Goal: Communication & Community: Ask a question

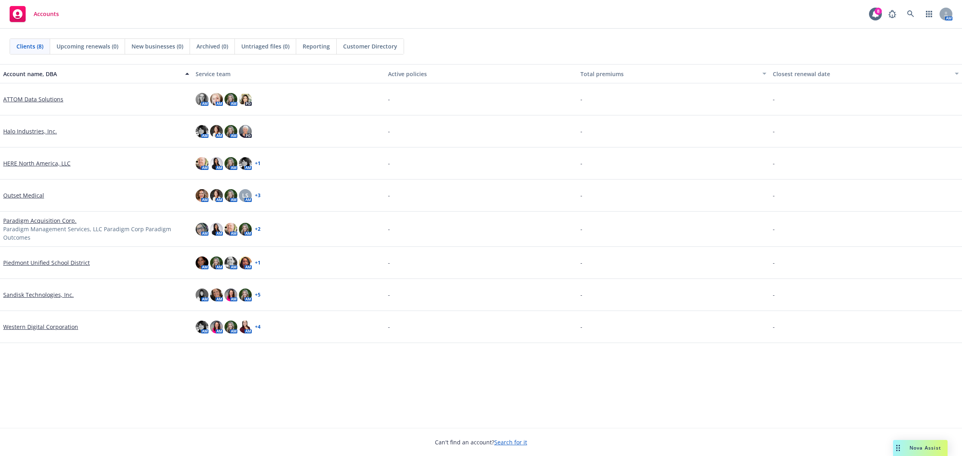
click at [33, 161] on link "HERE North America, LLC" at bounding box center [36, 163] width 67 height 8
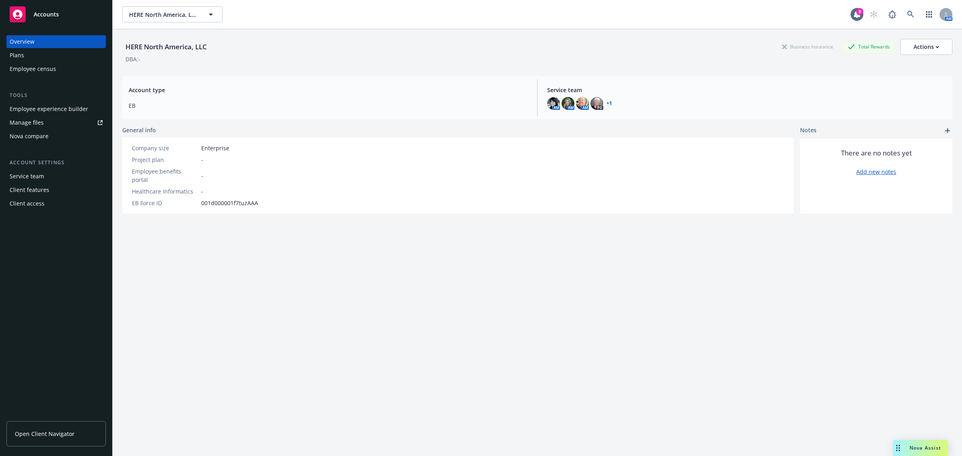
click at [73, 138] on div "Nova compare" at bounding box center [56, 136] width 93 height 13
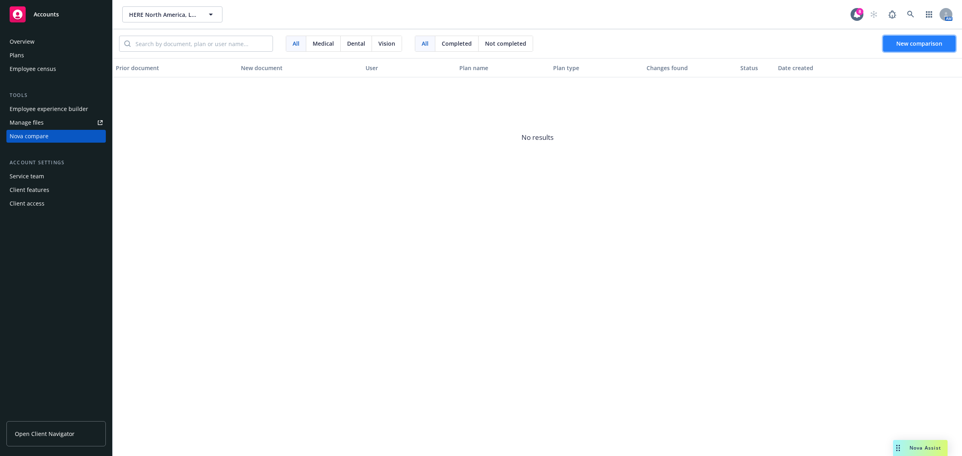
click at [914, 42] on span "New comparison" at bounding box center [919, 44] width 46 height 8
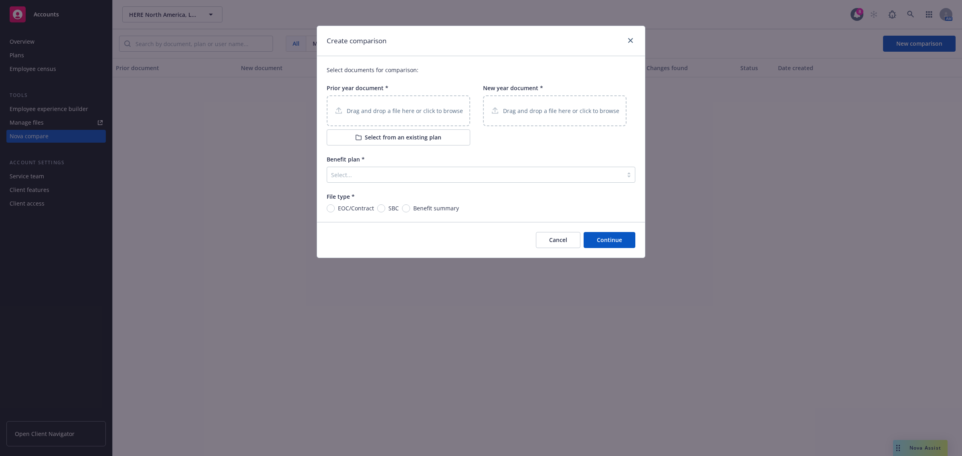
click at [423, 134] on button "Select from an existing plan" at bounding box center [399, 137] width 144 height 16
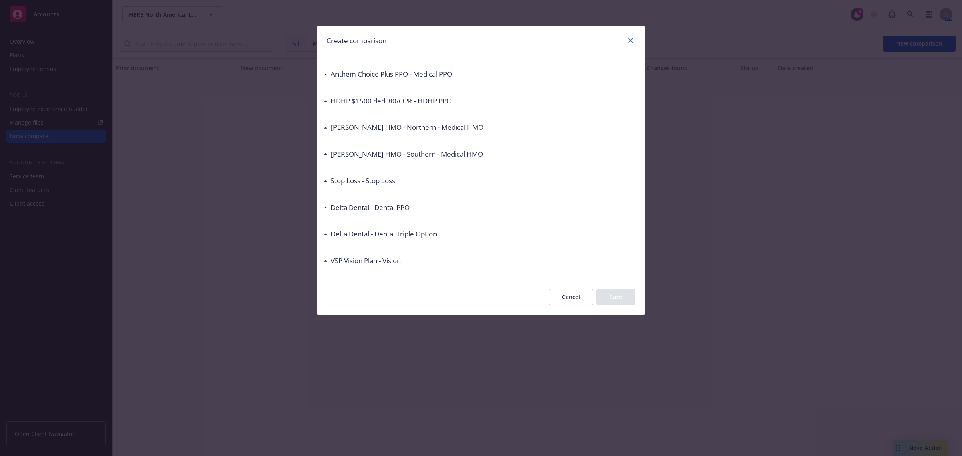
click at [326, 101] on icon at bounding box center [325, 101] width 3 height 2
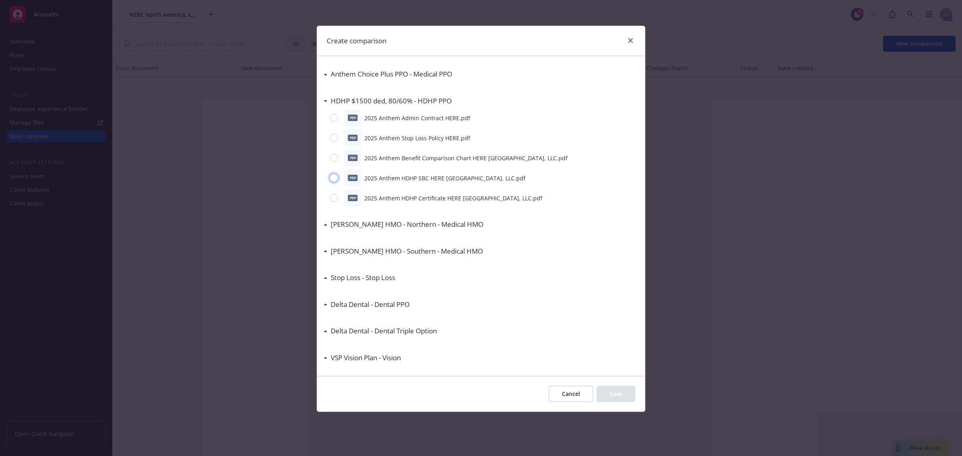
click at [333, 179] on input "radio" at bounding box center [334, 178] width 8 height 8
radio input "true"
click at [618, 399] on button "Save" at bounding box center [616, 394] width 39 height 16
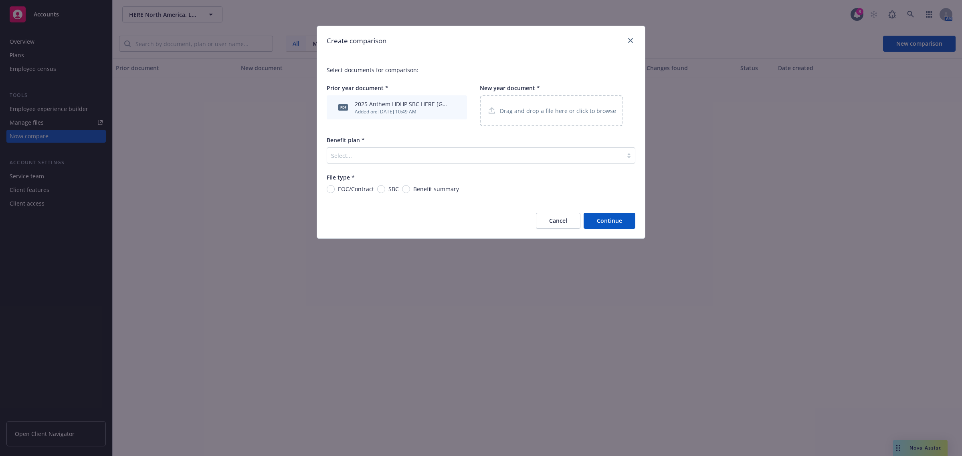
click at [531, 113] on p "Drag and drop a file here or click to browse" at bounding box center [558, 111] width 116 height 8
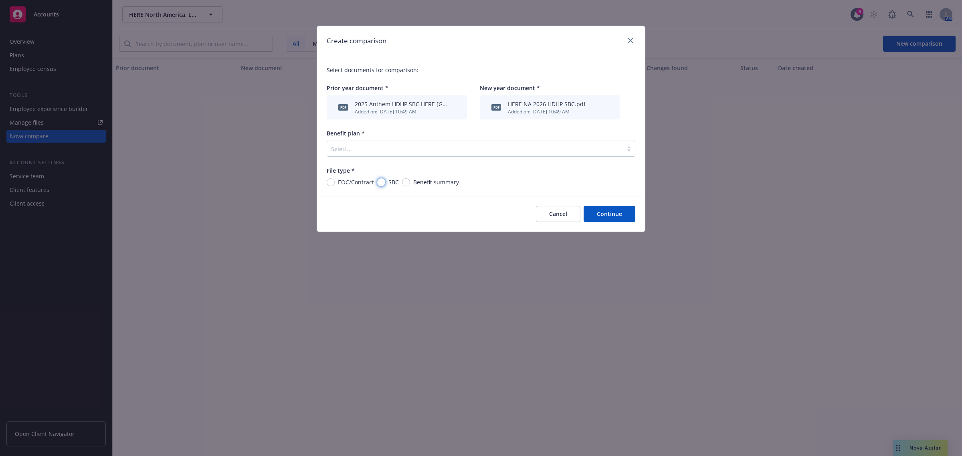
click at [381, 184] on input "SBC" at bounding box center [381, 182] width 8 height 8
radio input "true"
click at [378, 136] on div "Benefit plan *" at bounding box center [481, 133] width 309 height 8
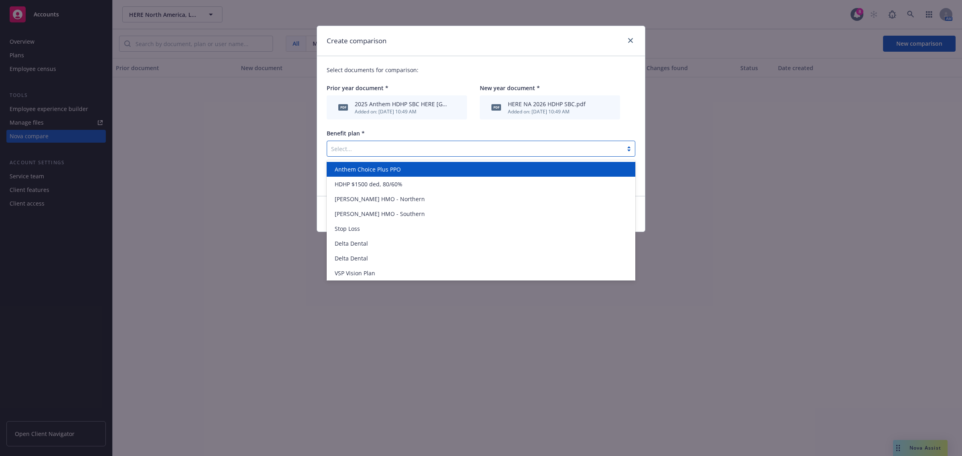
click at [379, 143] on div "Select..." at bounding box center [475, 148] width 296 height 13
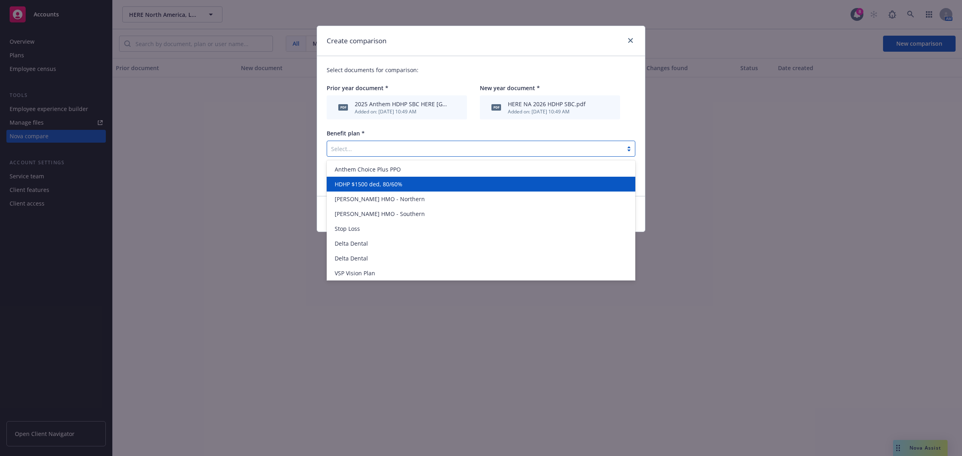
click at [424, 186] on div "HDHP $1500 ded, 80/60%" at bounding box center [481, 184] width 299 height 8
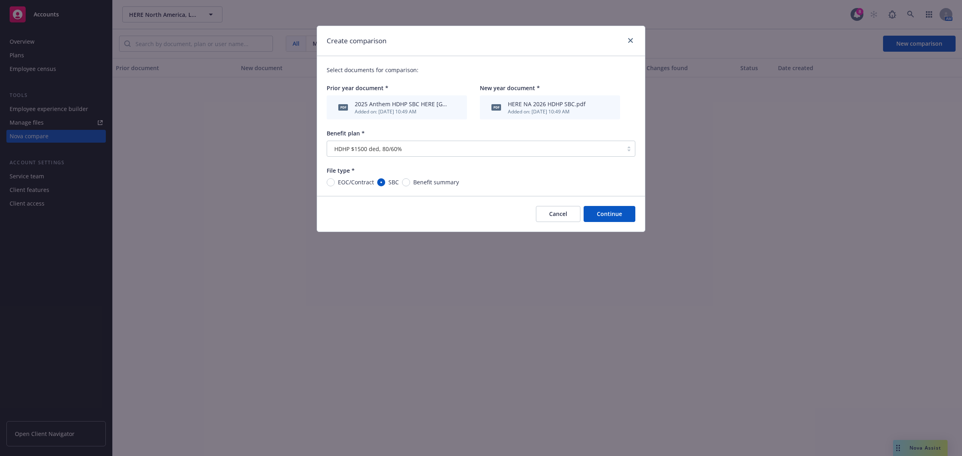
click at [608, 212] on button "Continue" at bounding box center [610, 214] width 52 height 16
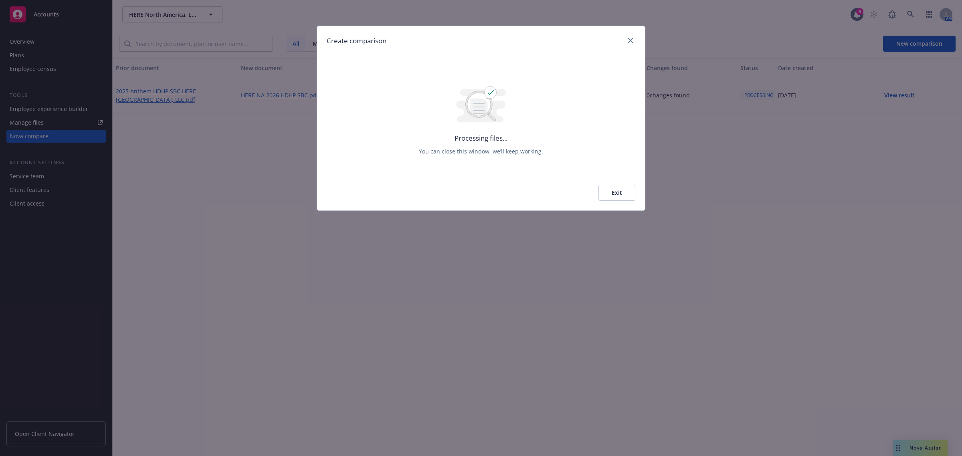
click at [617, 197] on button "Exit" at bounding box center [617, 193] width 37 height 16
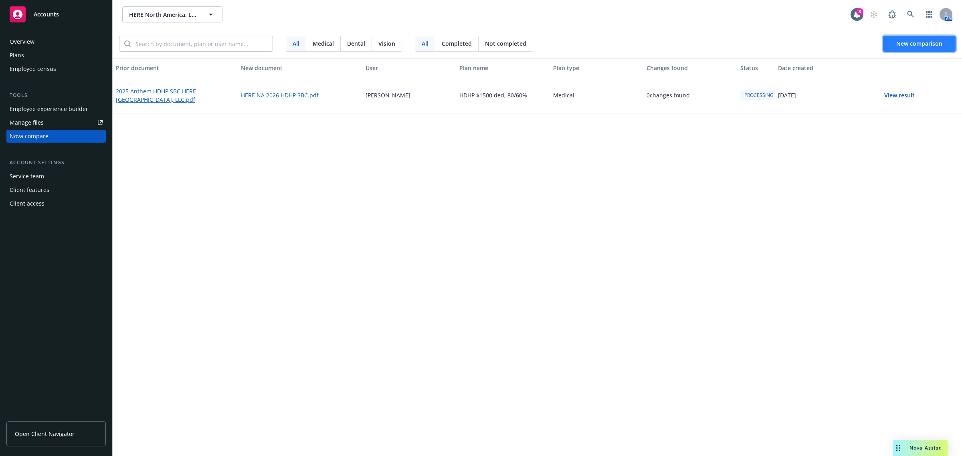
click at [952, 42] on button "New comparison" at bounding box center [919, 44] width 73 height 16
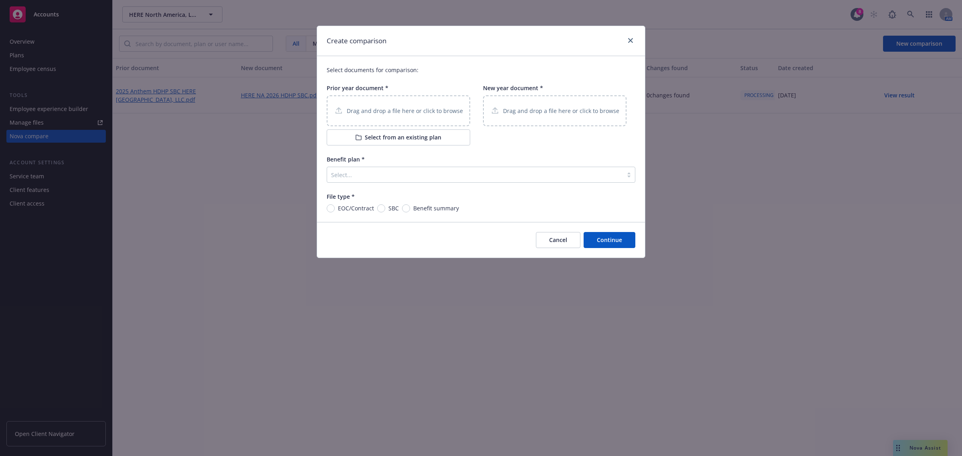
click at [390, 133] on button "Select from an existing plan" at bounding box center [399, 137] width 144 height 16
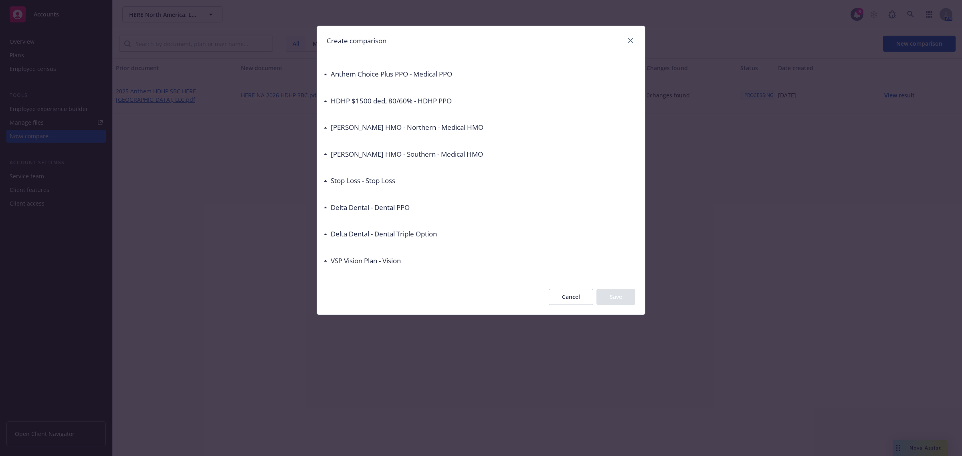
click at [356, 75] on h3 "Anthem Choice Plus PPO - Medical PPO" at bounding box center [391, 74] width 121 height 10
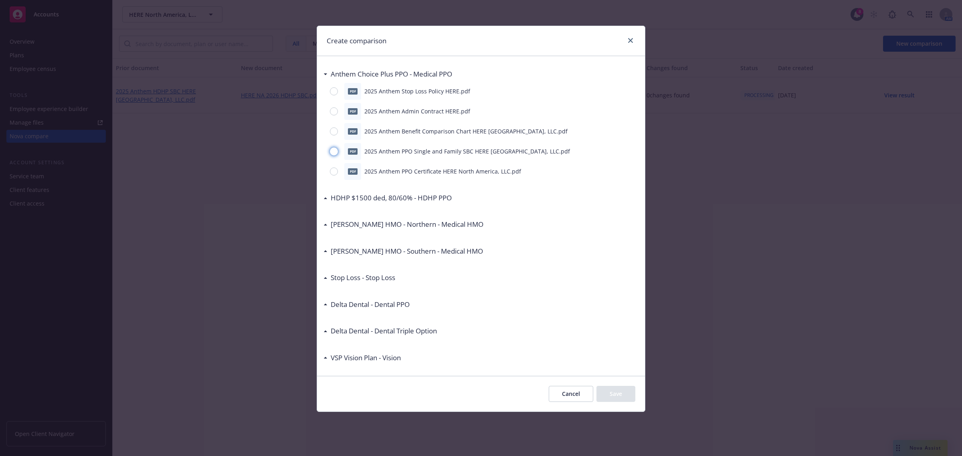
click at [335, 153] on input "radio" at bounding box center [334, 152] width 8 height 8
radio input "true"
click at [617, 396] on button "Save" at bounding box center [616, 394] width 39 height 16
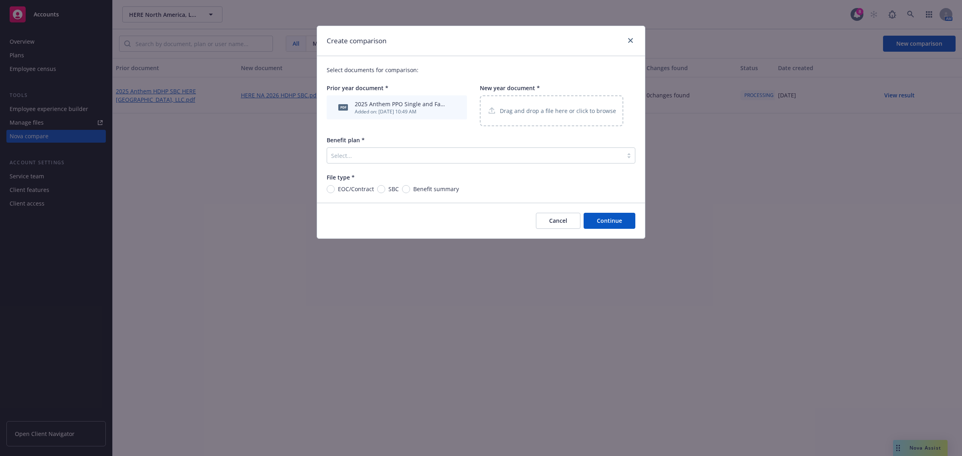
drag, startPoint x: 534, startPoint y: 95, endPoint x: 534, endPoint y: 103, distance: 8.4
click at [534, 97] on div "New year document * Drag and drop a file here or click to browse" at bounding box center [552, 105] width 144 height 42
click at [534, 104] on div "Drag and drop a file here or click to browse" at bounding box center [552, 110] width 144 height 31
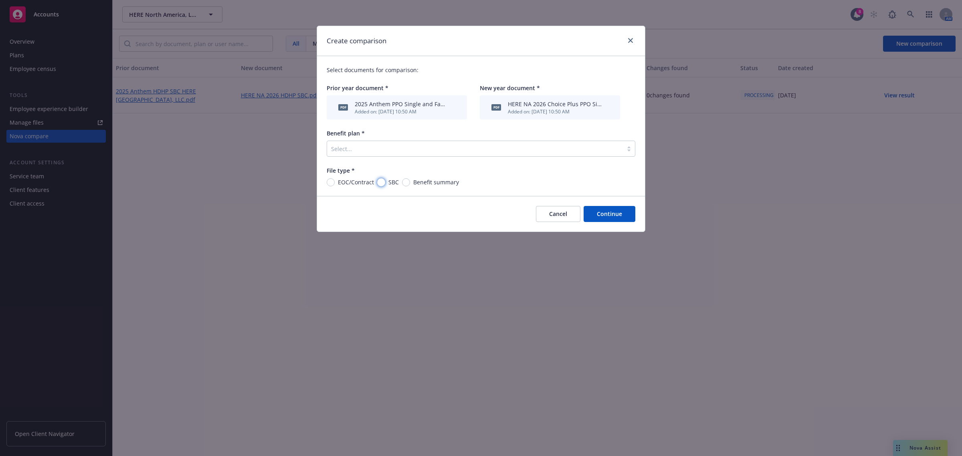
click at [381, 180] on input "SBC" at bounding box center [381, 182] width 8 height 8
radio input "true"
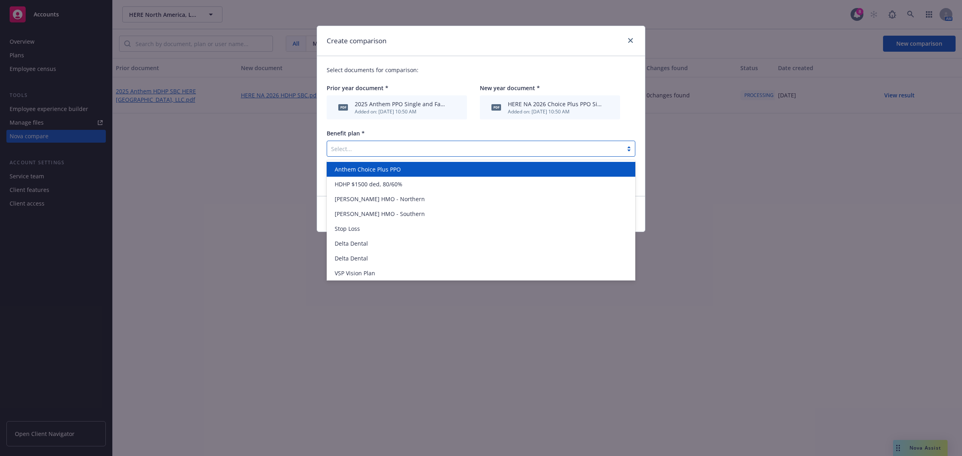
click at [364, 143] on div "Select..." at bounding box center [475, 148] width 296 height 13
click at [387, 169] on span "Anthem Choice Plus PPO" at bounding box center [368, 169] width 66 height 8
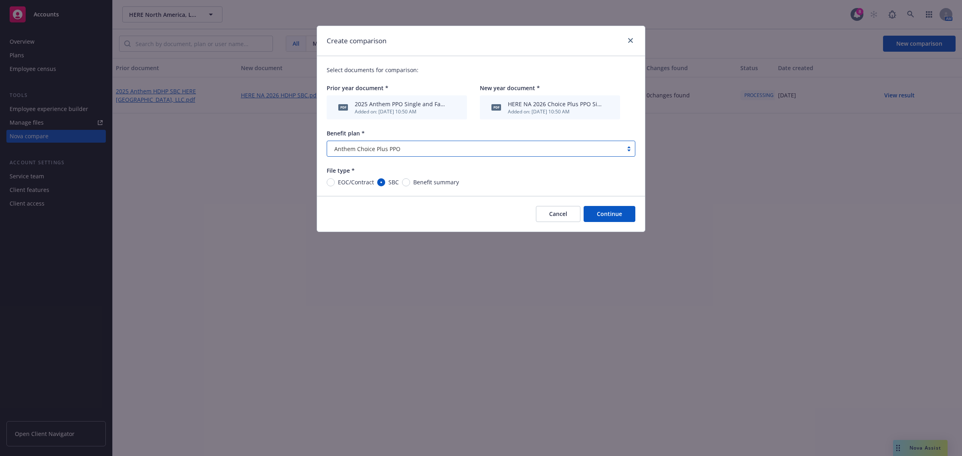
click at [621, 213] on button "Continue" at bounding box center [610, 214] width 52 height 16
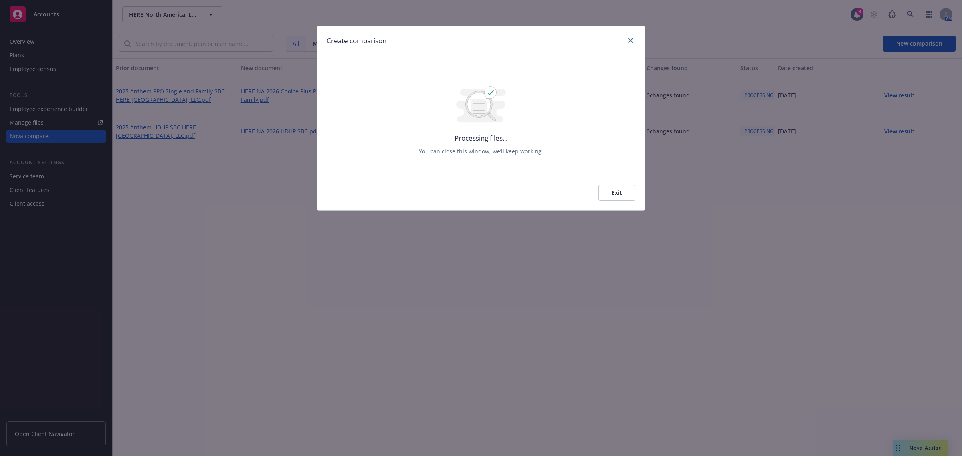
click at [614, 188] on button "Exit" at bounding box center [617, 193] width 37 height 16
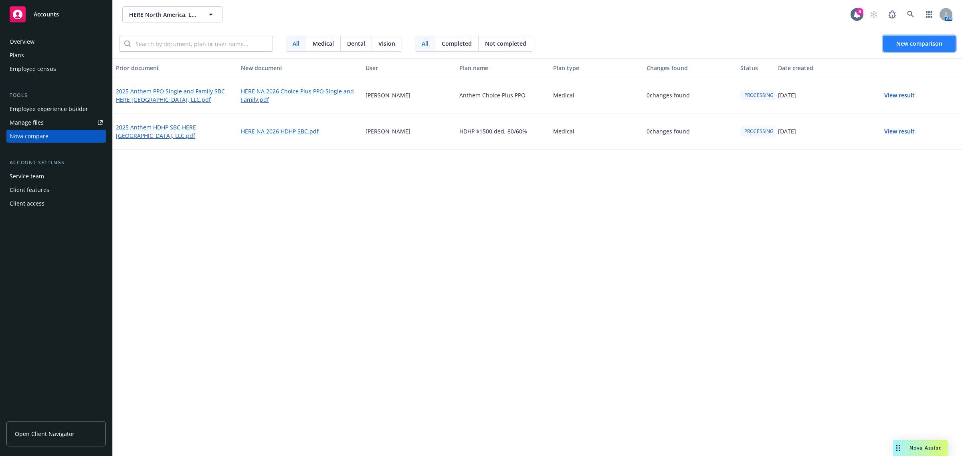
click at [904, 44] on span "New comparison" at bounding box center [919, 44] width 46 height 8
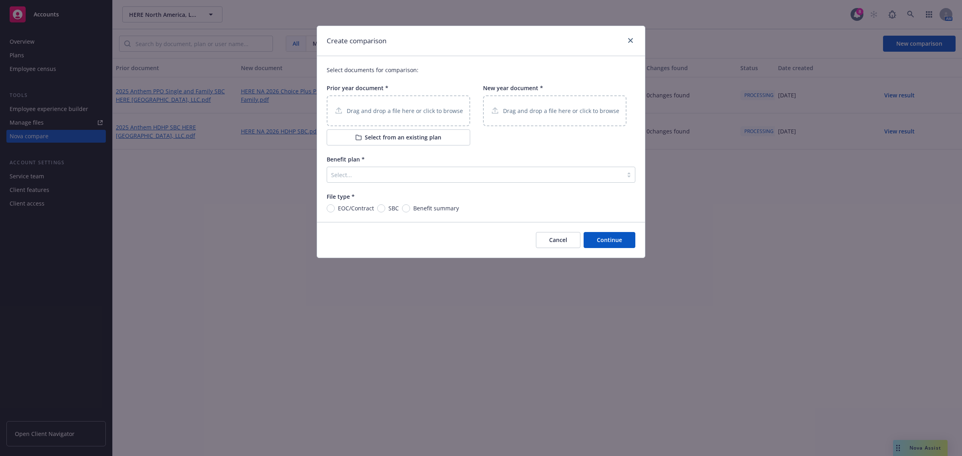
click at [378, 107] on p "Drag and drop a file here or click to browse" at bounding box center [405, 111] width 116 height 8
click at [398, 136] on button "Select from an existing plan" at bounding box center [399, 137] width 144 height 16
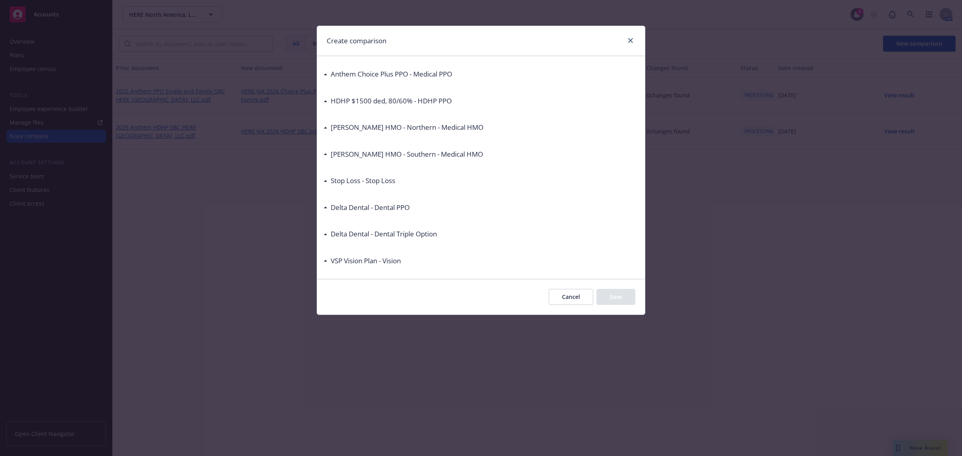
click at [371, 72] on h3 "Anthem Choice Plus PPO - Medical PPO" at bounding box center [391, 74] width 121 height 10
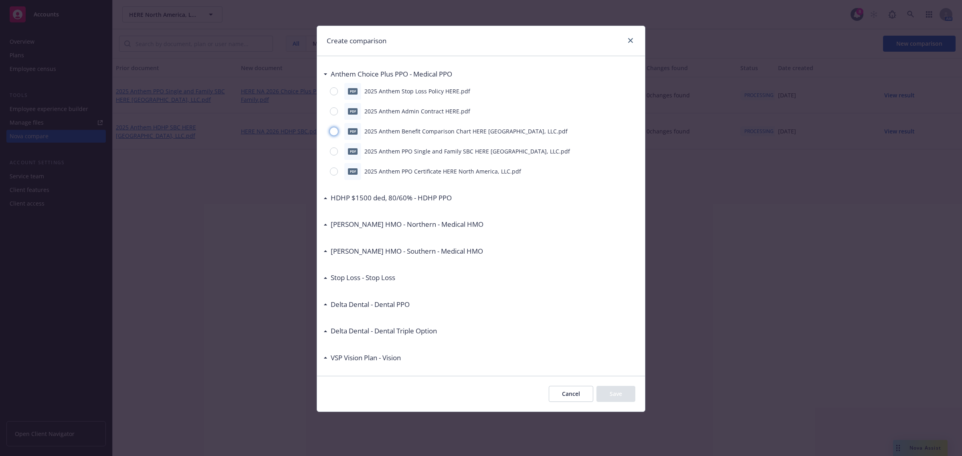
click at [332, 133] on input "radio" at bounding box center [334, 131] width 8 height 8
radio input "true"
click at [611, 391] on button "Save" at bounding box center [616, 394] width 39 height 16
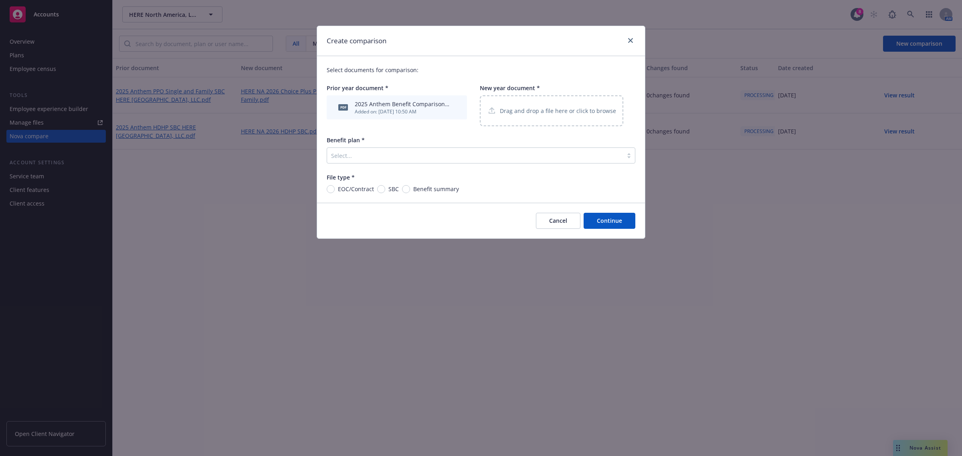
click at [518, 112] on p "Drag and drop a file here or click to browse" at bounding box center [558, 111] width 116 height 8
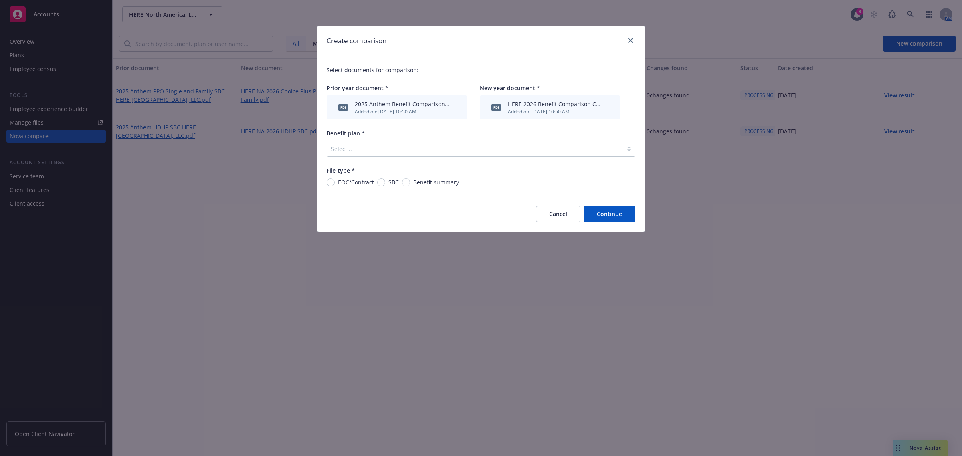
click at [342, 138] on div "Benefit plan * Select..." at bounding box center [481, 143] width 309 height 28
click at [343, 151] on div at bounding box center [475, 149] width 288 height 10
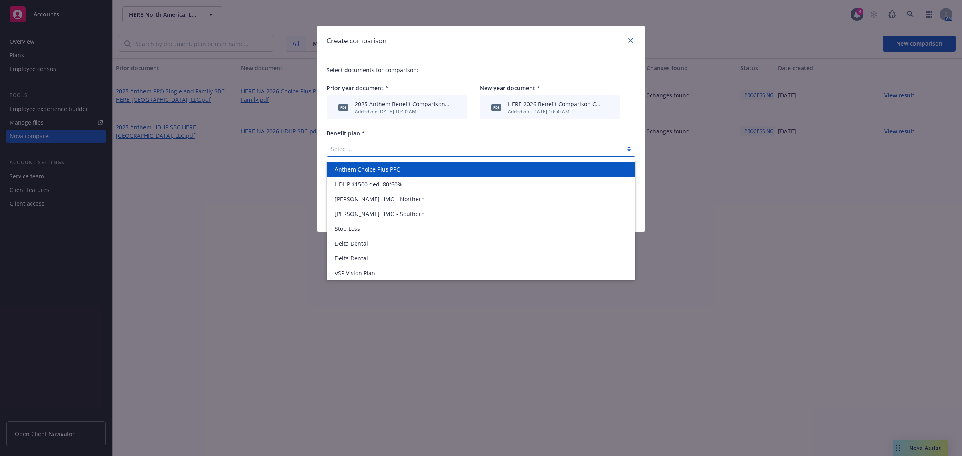
click at [359, 170] on span "Anthem Choice Plus PPO" at bounding box center [368, 169] width 66 height 8
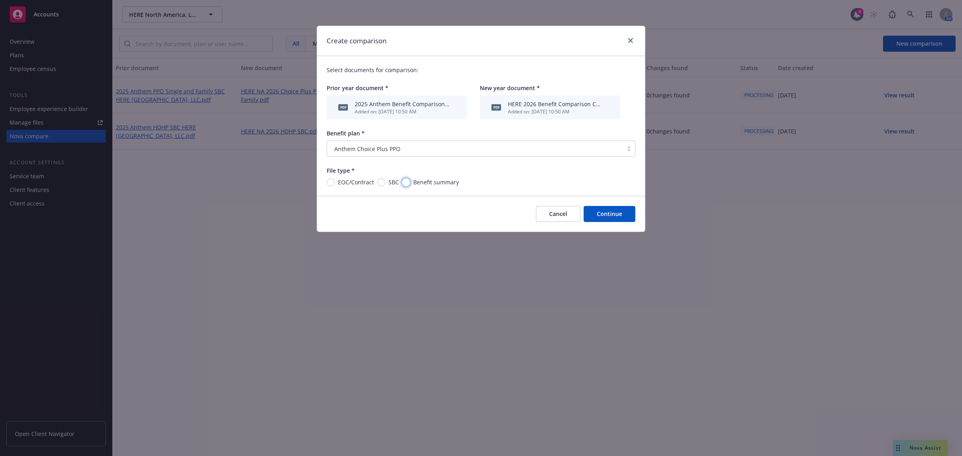
click at [404, 184] on input "Benefit summary" at bounding box center [406, 182] width 8 height 8
radio input "true"
click at [603, 213] on button "Continue" at bounding box center [610, 214] width 52 height 16
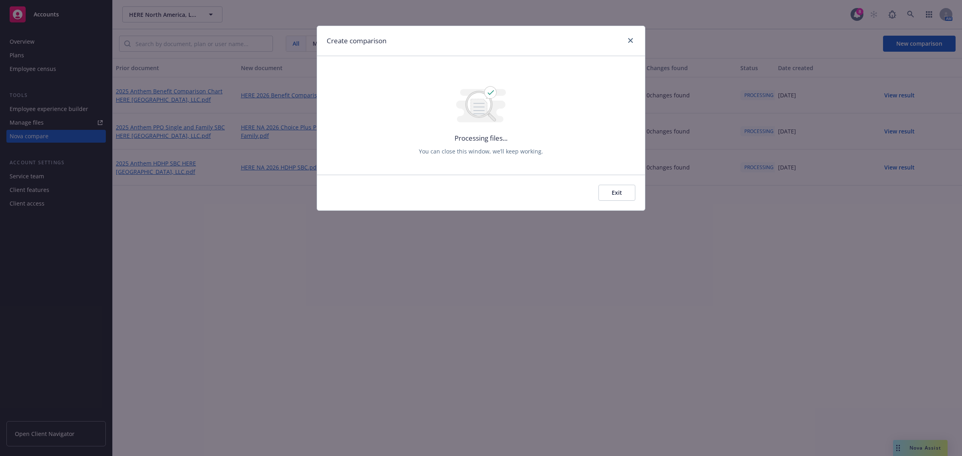
click at [622, 187] on button "Exit" at bounding box center [617, 193] width 37 height 16
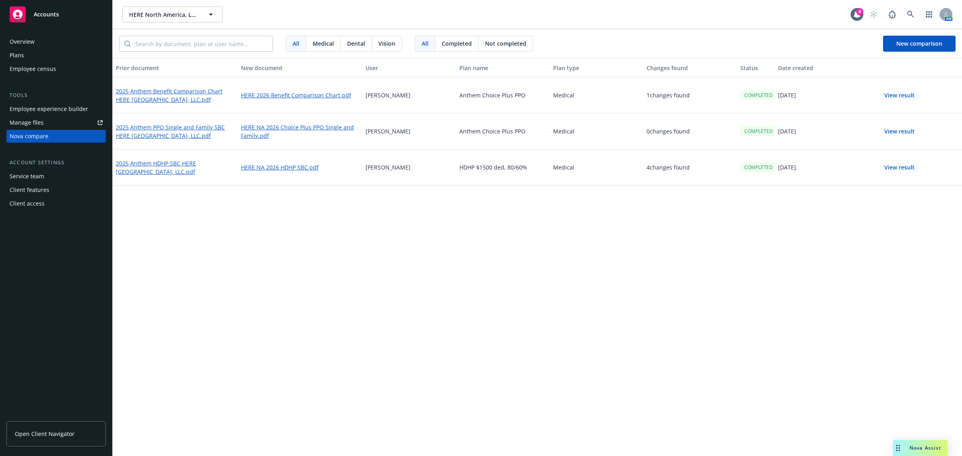
click at [907, 95] on button "View result" at bounding box center [900, 95] width 56 height 16
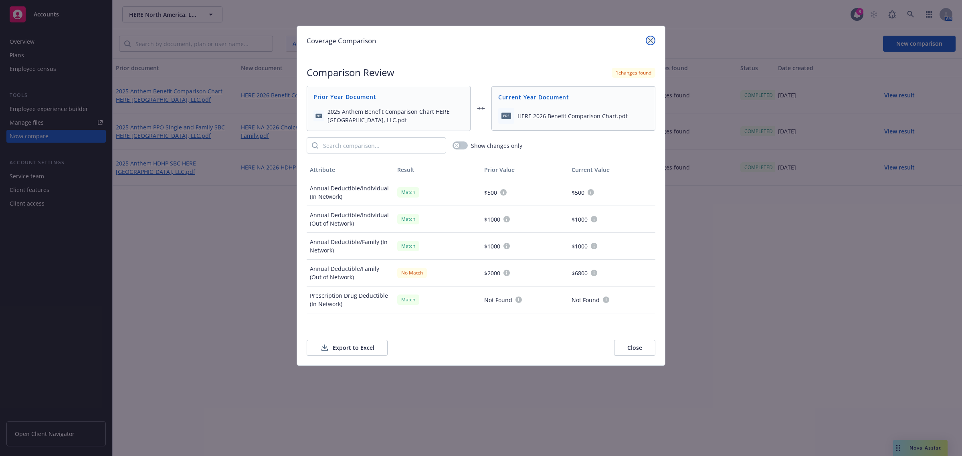
click at [648, 41] on icon "close" at bounding box center [650, 40] width 5 height 5
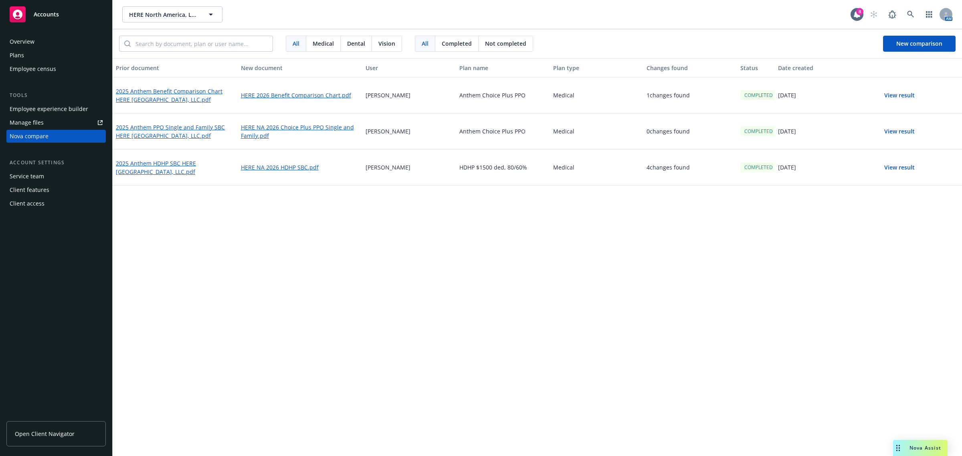
click at [892, 169] on button "View result" at bounding box center [900, 168] width 56 height 16
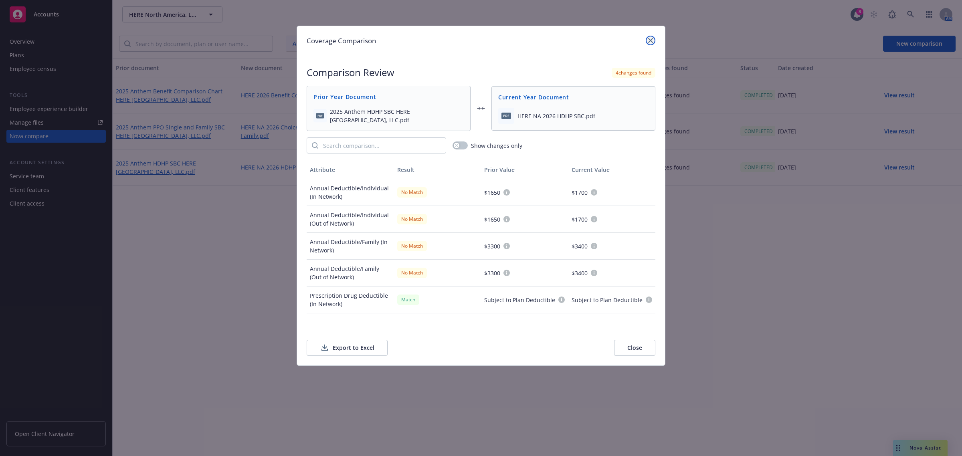
click at [651, 38] on icon "close" at bounding box center [650, 40] width 5 height 5
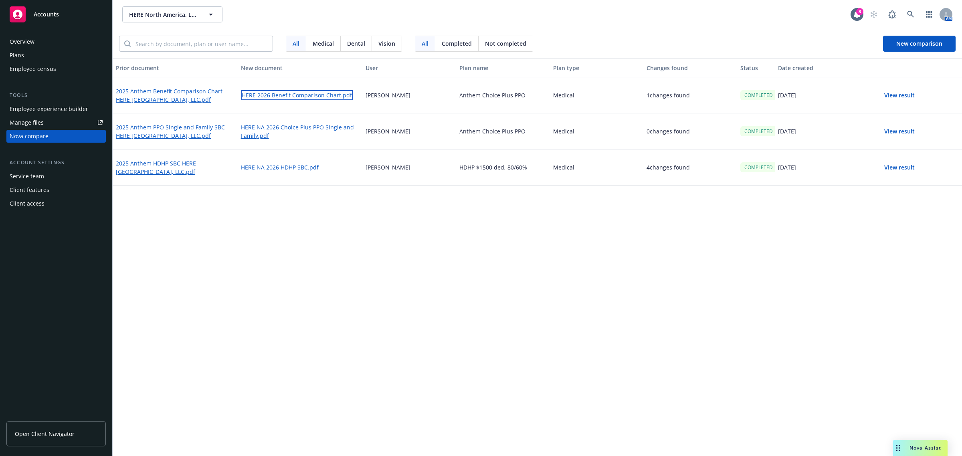
click at [281, 96] on link "HERE 2026 Benefit Comparison Chart.pdf" at bounding box center [297, 95] width 112 height 10
click at [913, 95] on button "View result" at bounding box center [900, 95] width 56 height 16
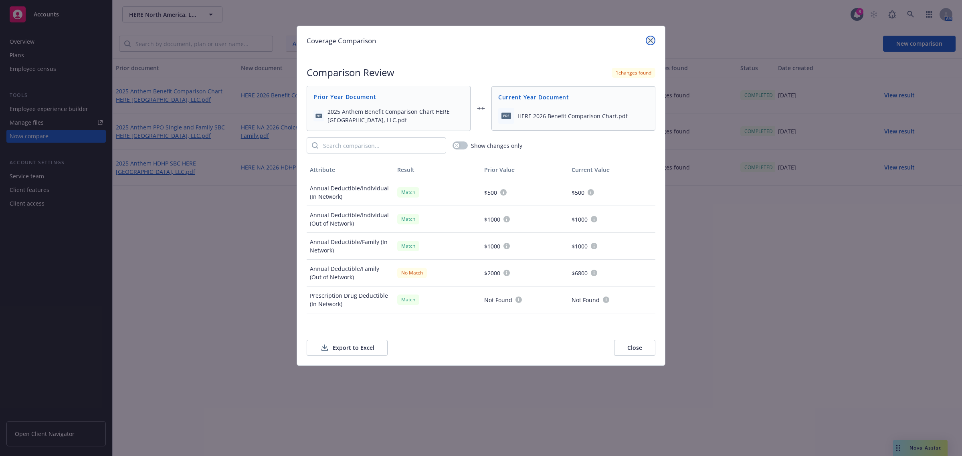
click at [652, 36] on link "close" at bounding box center [651, 41] width 10 height 10
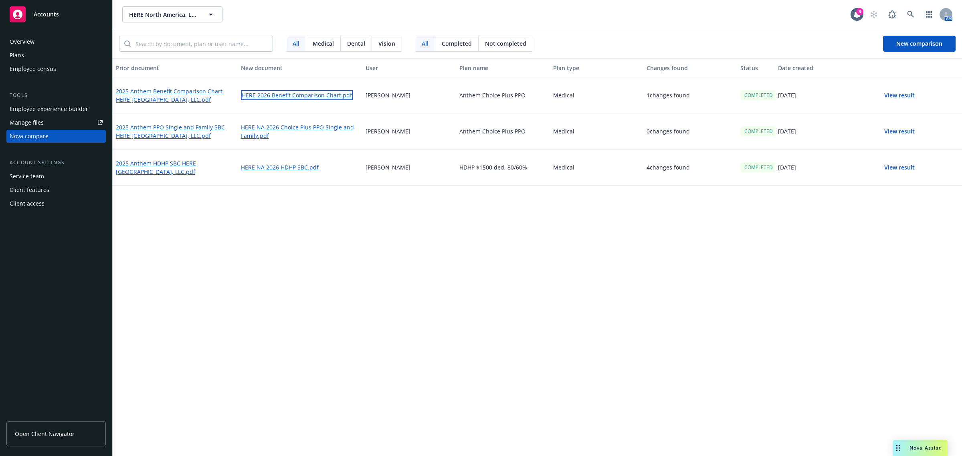
click at [279, 93] on link "HERE 2026 Benefit Comparison Chart.pdf" at bounding box center [297, 95] width 112 height 10
click at [894, 97] on button "View result" at bounding box center [900, 95] width 56 height 16
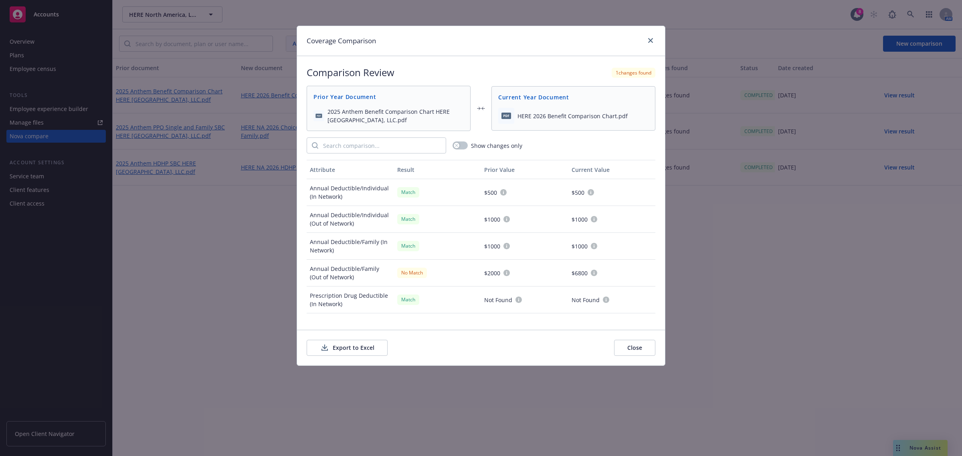
click at [591, 273] on icon at bounding box center [594, 273] width 6 height 6
click at [650, 38] on icon "close" at bounding box center [650, 40] width 5 height 5
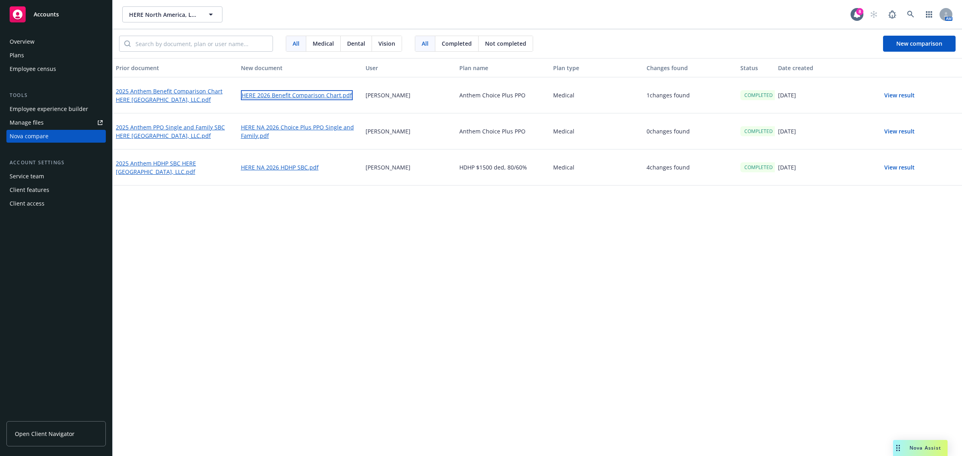
click at [268, 95] on link "HERE 2026 Benefit Comparison Chart.pdf" at bounding box center [297, 95] width 112 height 10
click at [169, 92] on link "2025 Anthem Benefit Comparison Chart HERE North America, LLC.pdf" at bounding box center [175, 95] width 119 height 18
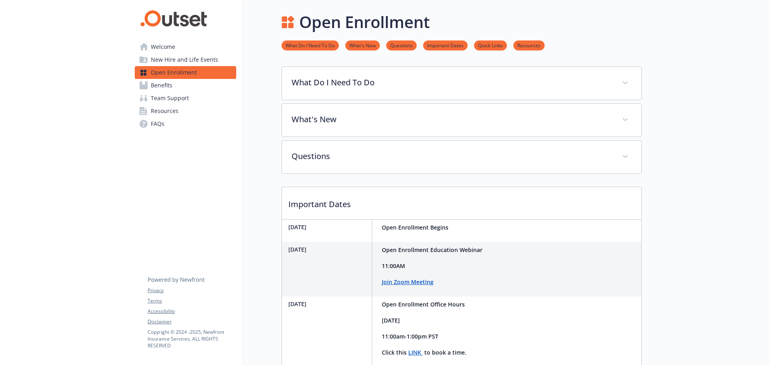
click at [158, 82] on span "Benefits" at bounding box center [162, 85] width 22 height 13
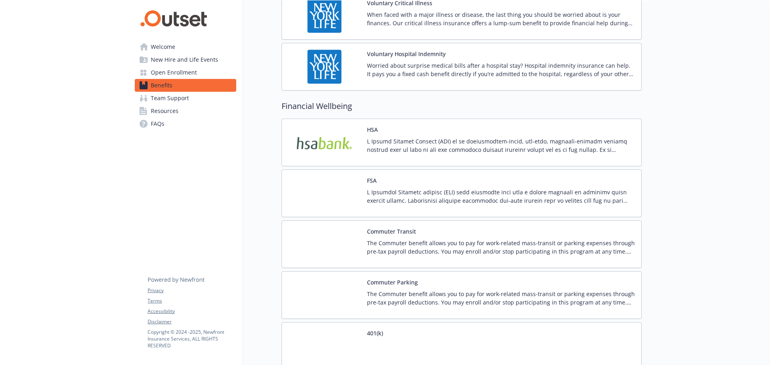
scroll to position [1042, 0]
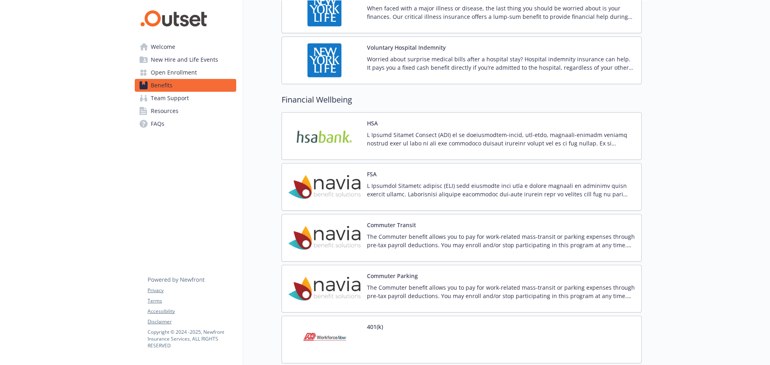
click at [445, 143] on p at bounding box center [501, 139] width 268 height 17
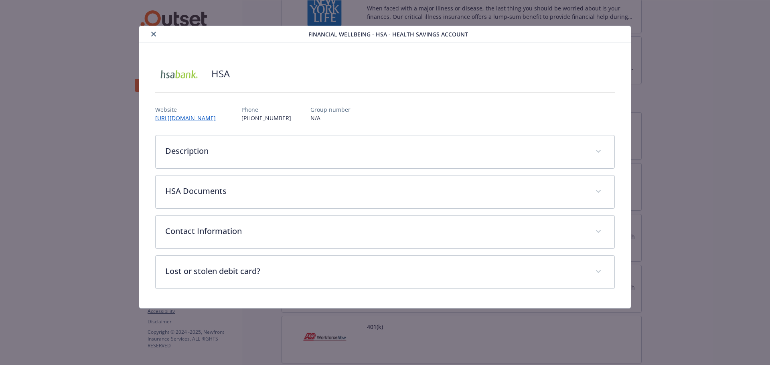
scroll to position [1042, 0]
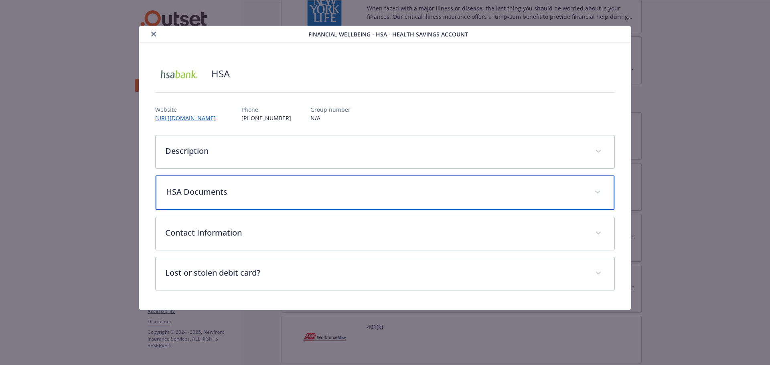
click at [227, 177] on div "HSA Documents" at bounding box center [385, 193] width 459 height 34
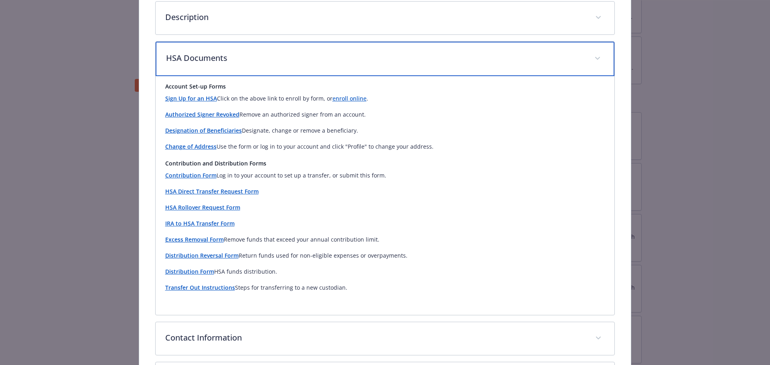
scroll to position [160, 0]
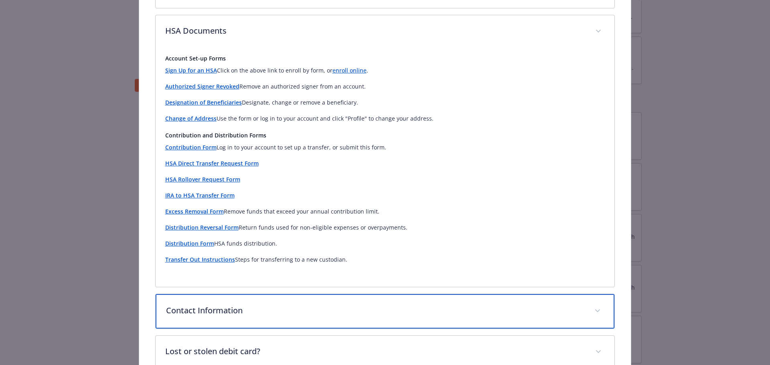
click at [256, 313] on p "Contact Information" at bounding box center [375, 311] width 419 height 12
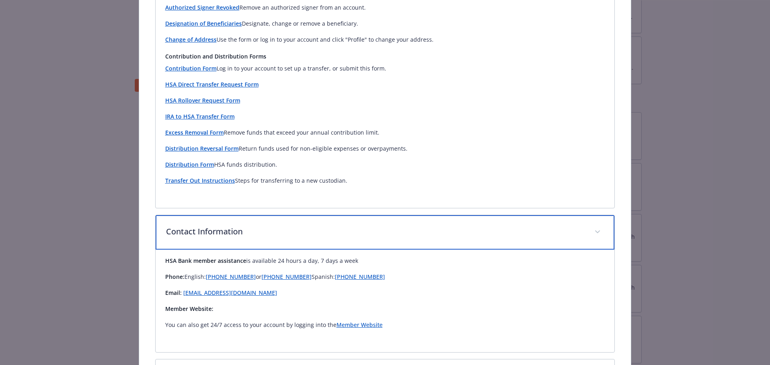
scroll to position [312, 0]
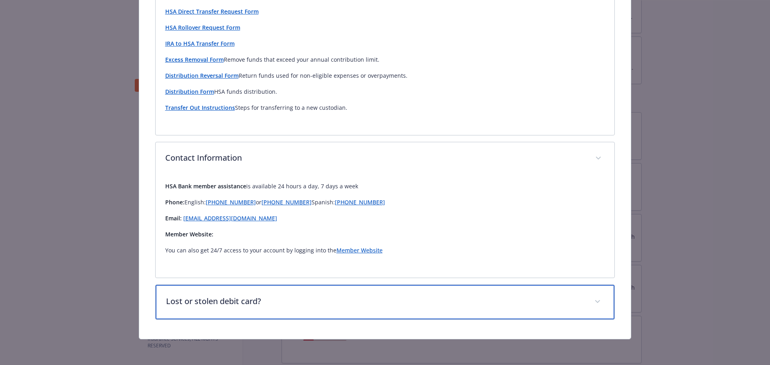
click at [256, 309] on div "Lost or stolen debit card?" at bounding box center [385, 302] width 459 height 34
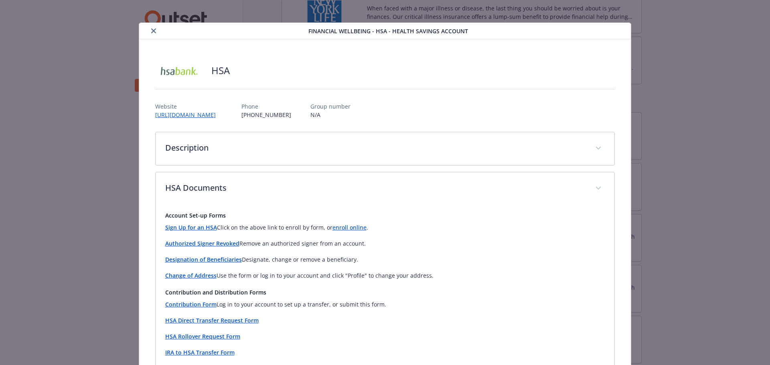
scroll to position [0, 0]
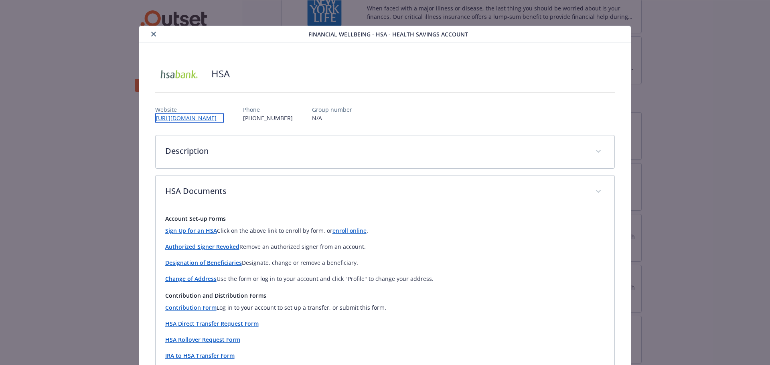
click at [222, 119] on link "https://myaccounts.hsabank.com/" at bounding box center [189, 117] width 69 height 9
click at [150, 29] on div "Financial Wellbeing - HSA - Health Savings Account" at bounding box center [385, 34] width 492 height 16
click at [153, 34] on icon "close" at bounding box center [153, 34] width 5 height 5
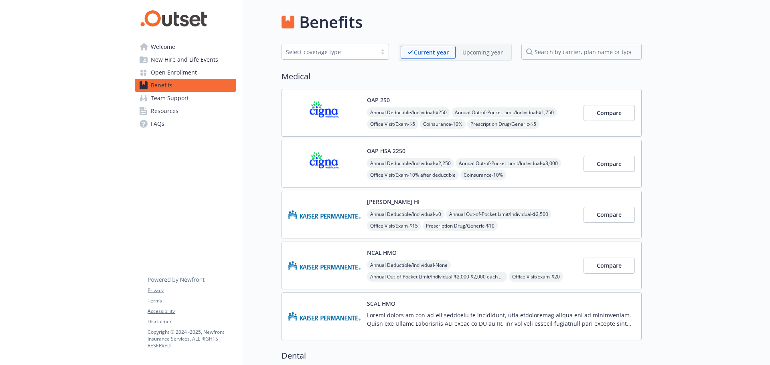
click at [450, 152] on div "OAP HSA 2250 Annual Deductible/Individual - $2,250 Annual Out-of-Pocket Limit/I…" at bounding box center [472, 164] width 210 height 34
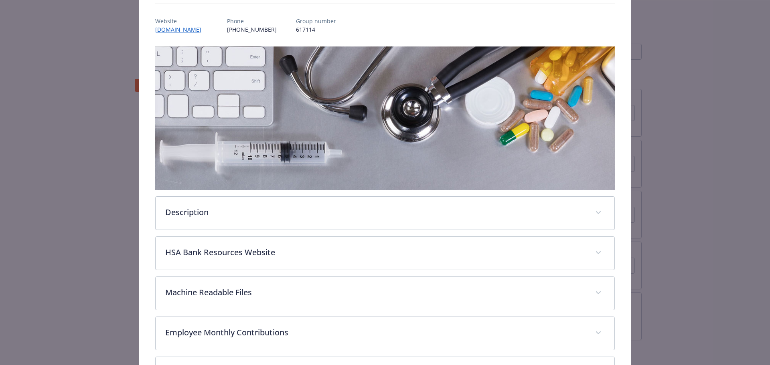
scroll to position [104, 0]
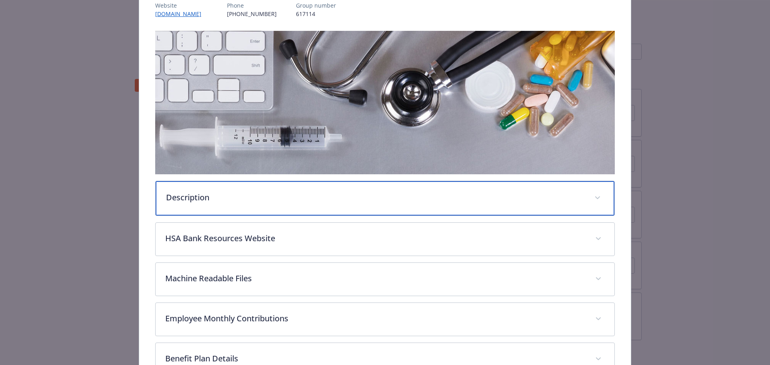
click at [187, 205] on div "Description" at bounding box center [385, 198] width 459 height 34
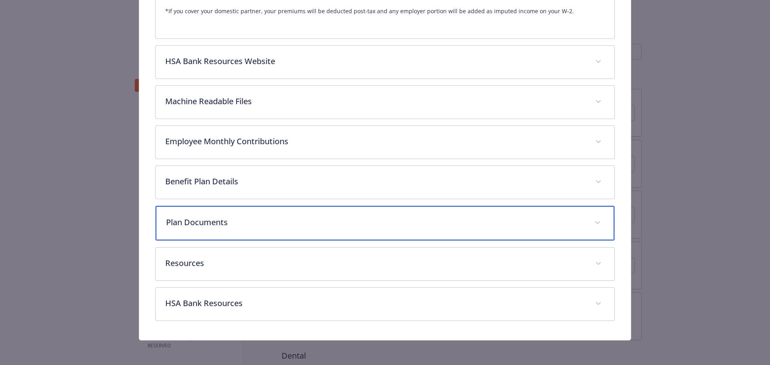
scroll to position [503, 0]
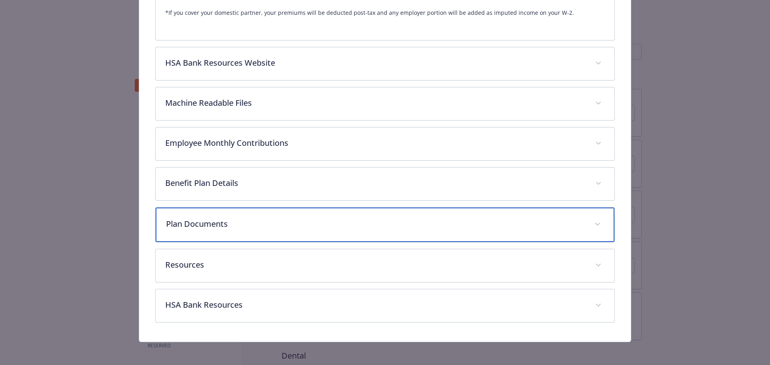
click at [217, 228] on p "Plan Documents" at bounding box center [375, 224] width 419 height 12
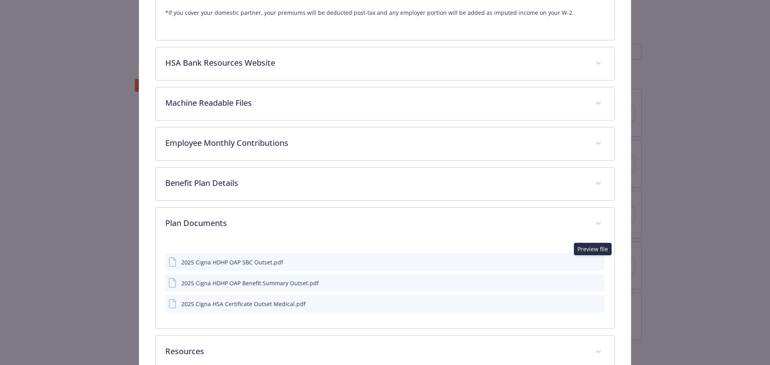
click at [595, 262] on icon "preview file" at bounding box center [596, 262] width 7 height 6
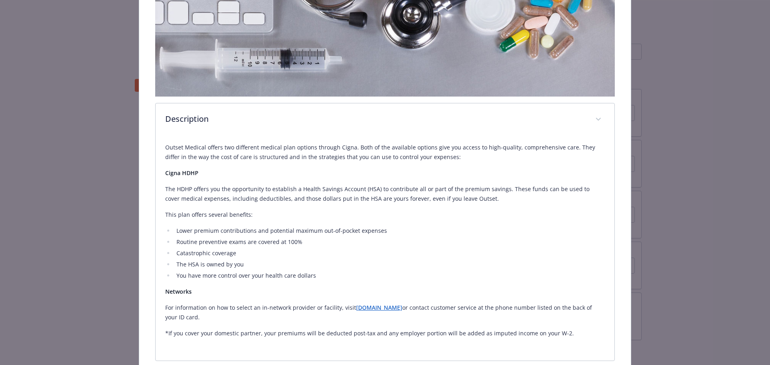
scroll to position [0, 0]
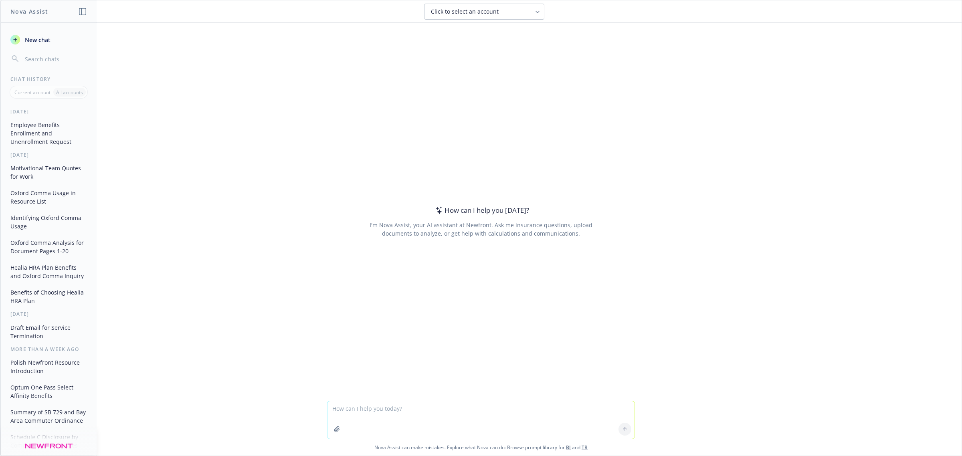
click at [368, 416] on textarea at bounding box center [481, 420] width 307 height 38
type textarea "If I'm on Cigna HDHP and I choose to go to an out-of-network provider that is u…"
click at [622, 431] on icon at bounding box center [625, 430] width 6 height 6
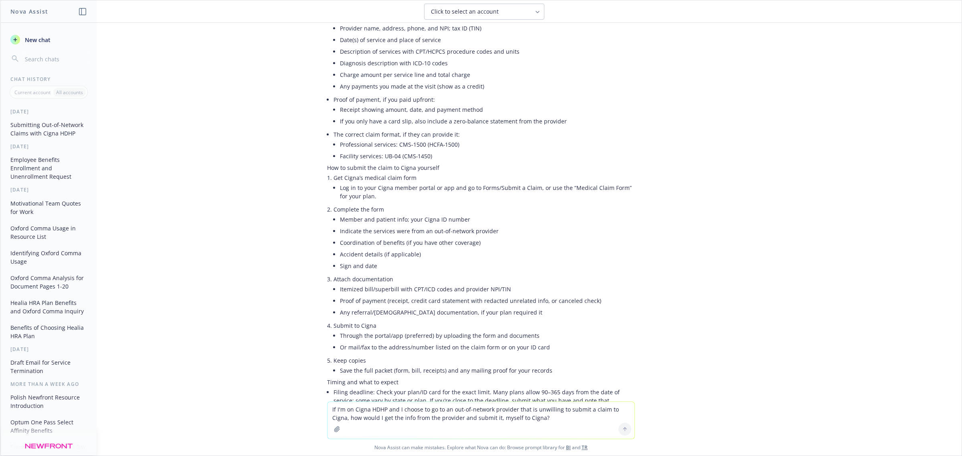
scroll to position [2, 0]
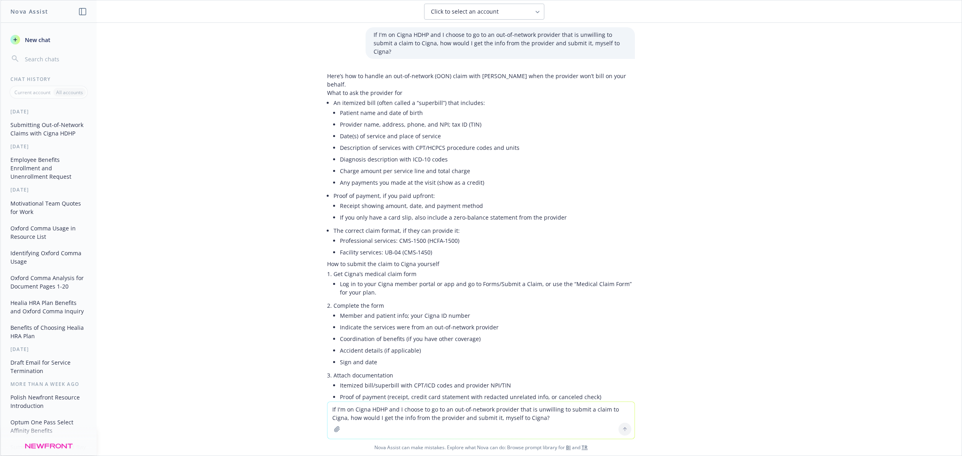
click at [430, 414] on textarea "If I'm on Cigna HDHP and I choose to go to an out-of-network provider that is u…" at bounding box center [481, 420] width 307 height 37
click at [423, 415] on textarea "As said above, you will need to obtain a Super Bill / Itemitezed" at bounding box center [481, 420] width 307 height 38
type textarea "shorted"
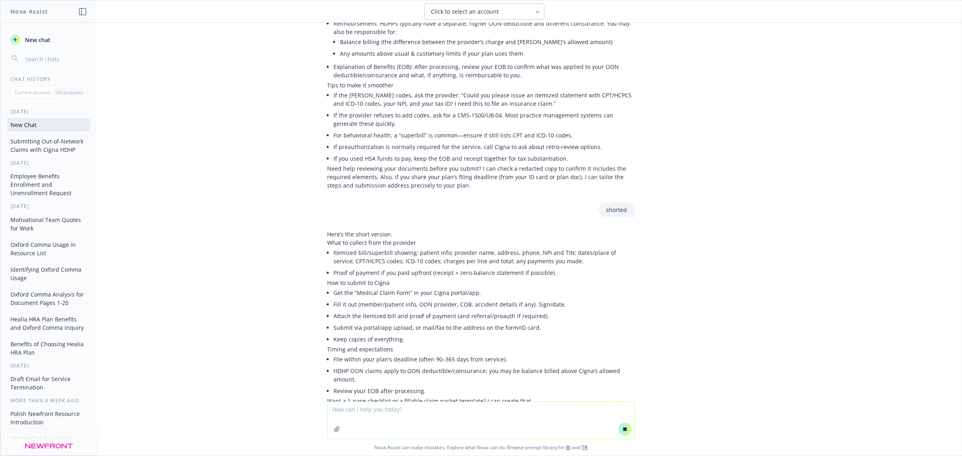
scroll to position [524, 0]
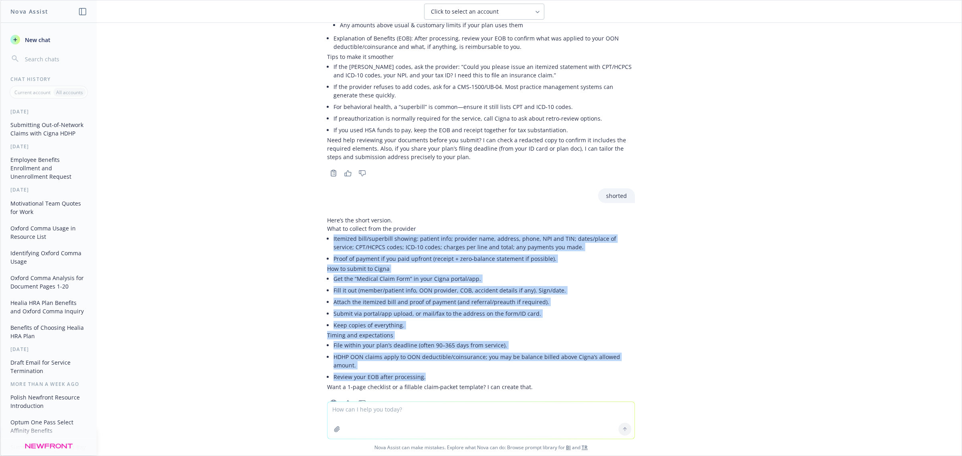
drag, startPoint x: 422, startPoint y: 351, endPoint x: 314, endPoint y: 219, distance: 170.1
click at [321, 219] on div "Here’s the short version. What to collect from the provider Itemized bill/super…" at bounding box center [481, 311] width 321 height 196
click at [380, 265] on p "How to submit to Cigna" at bounding box center [481, 269] width 308 height 8
drag, startPoint x: 661, startPoint y: 341, endPoint x: 317, endPoint y: 217, distance: 366.3
click at [317, 217] on div "If I'm on Cigna HDHP and I choose to go to an out-of-network provider that is u…" at bounding box center [480, 212] width 961 height 379
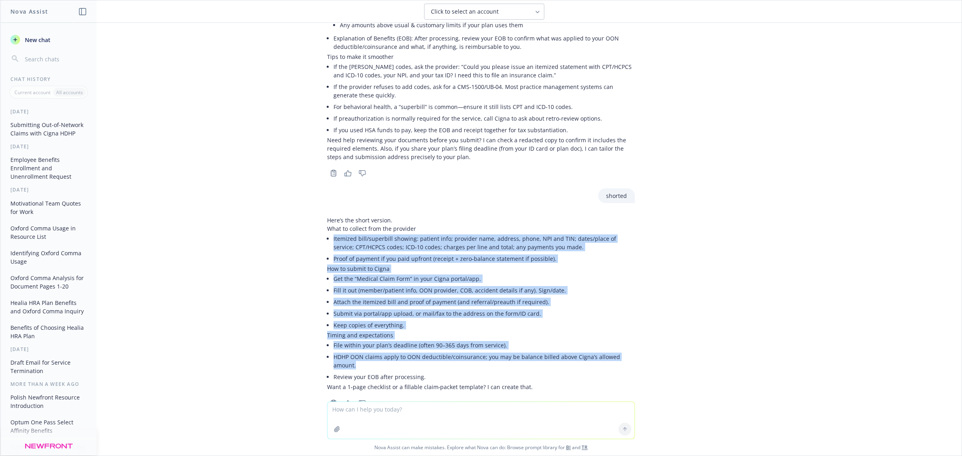
copy div "Itemized bill/superbill showing: patient info; provider name, address, phone, N…"
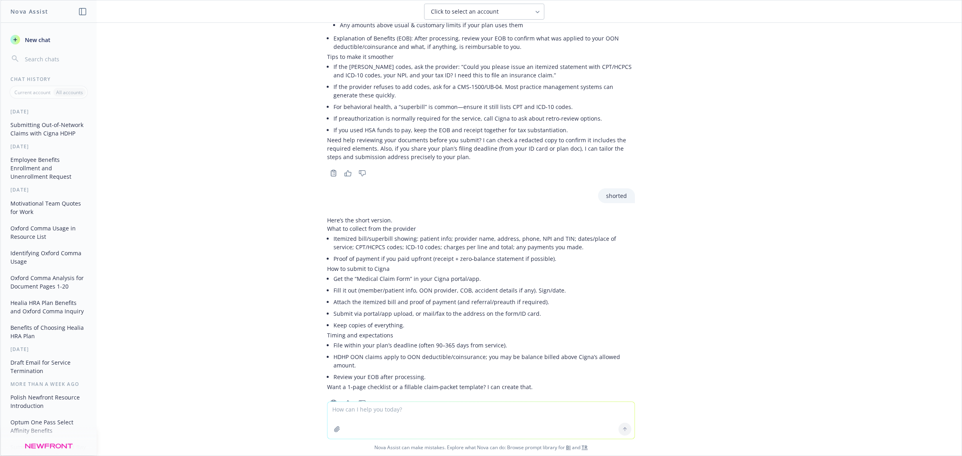
click at [414, 417] on textarea at bounding box center [481, 420] width 307 height 37
paste textarea "Is the list of eligible Healthcare FSA items the same as for HSA?"
type textarea "for employee benefits: Is the list of eligible Healthcare FSA items the same as…"
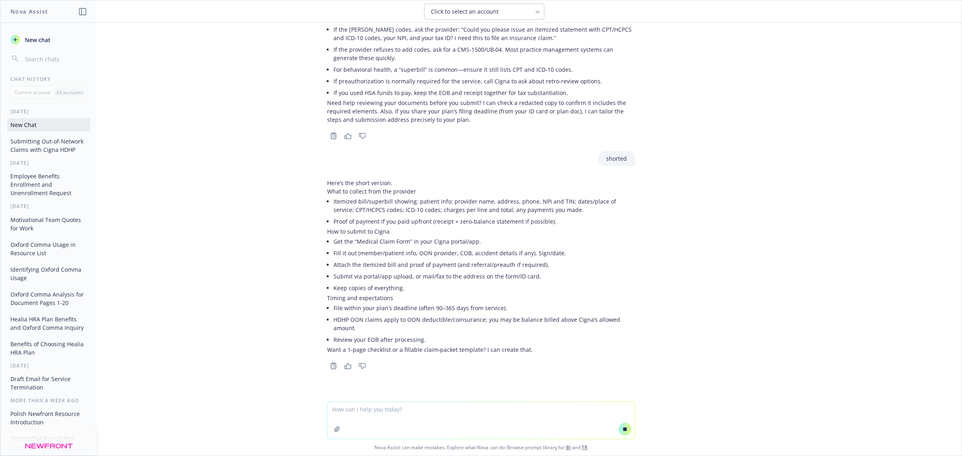
scroll to position [542, 0]
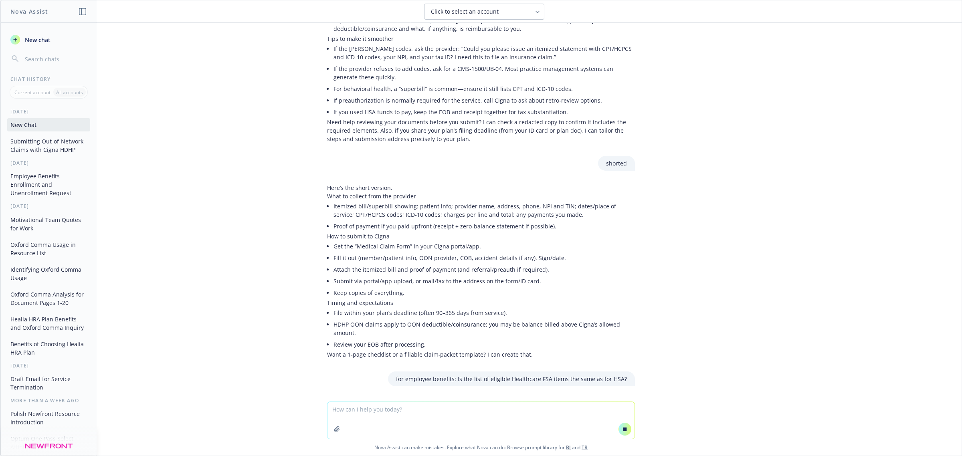
click at [390, 407] on textarea at bounding box center [481, 420] width 307 height 37
type textarea "for carrier navia"
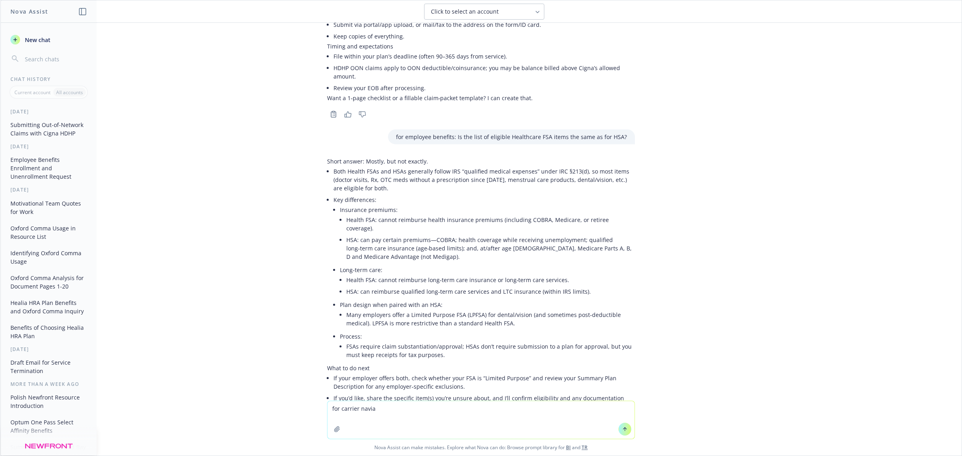
scroll to position [843, 0]
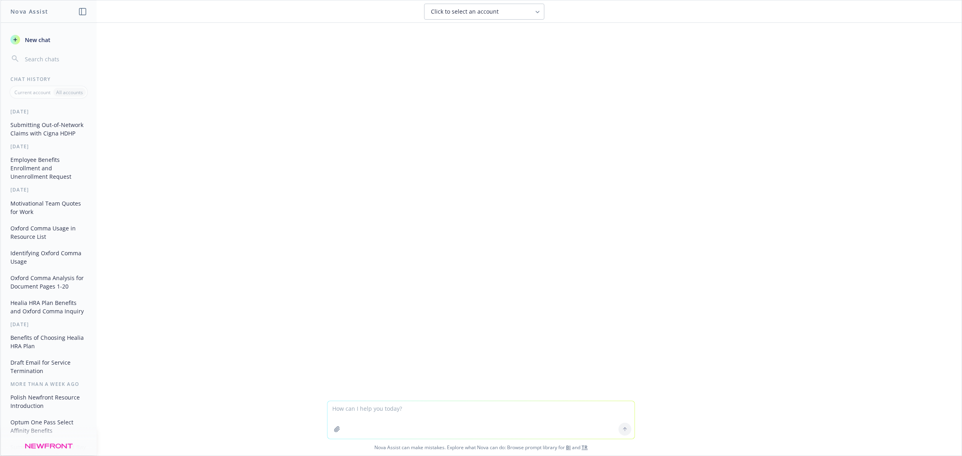
click at [353, 411] on textarea at bounding box center [481, 420] width 307 height 38
type textarea "HSA to reimburse medical expenses like 30+ years later"
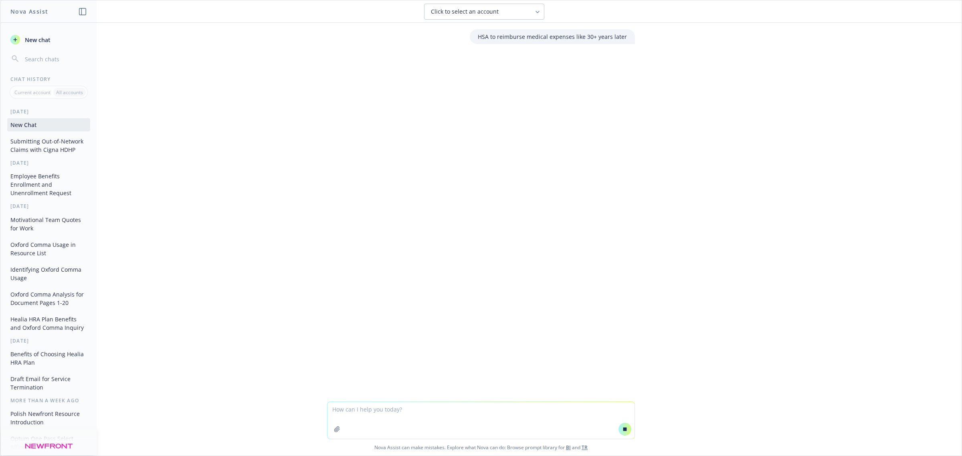
click at [389, 405] on textarea at bounding box center [481, 420] width 307 height 37
paste textarea "Can we use HSA to reimburse medical expenses like 30+ years later?"
type textarea "can you Can we use HSA to reimburse medical expenses like 30+ years later?"
drag, startPoint x: 834, startPoint y: 217, endPoint x: 834, endPoint y: 69, distance: 148.3
click at [834, 216] on div "HSA to reimburse medical expenses like 30+ years later" at bounding box center [480, 212] width 961 height 378
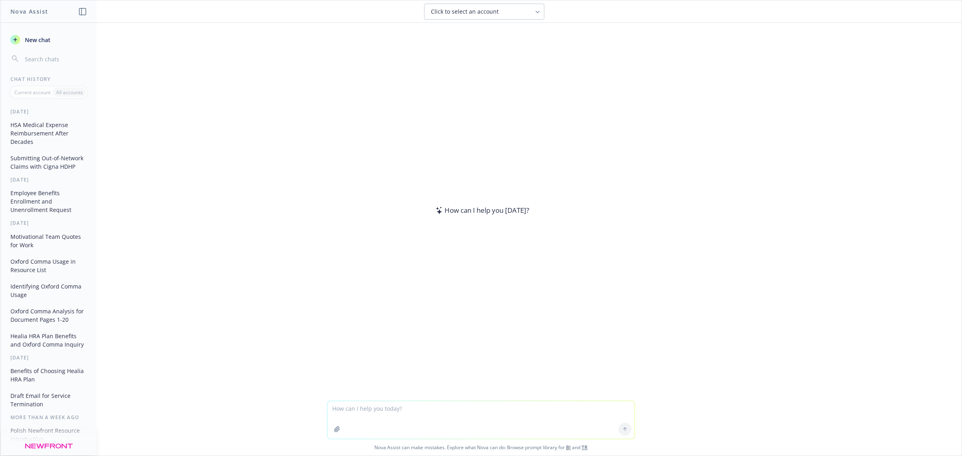
click at [387, 408] on textarea at bounding box center [481, 420] width 307 height 38
type textarea "is there kaiser tx"
